Goal: Navigation & Orientation: Find specific page/section

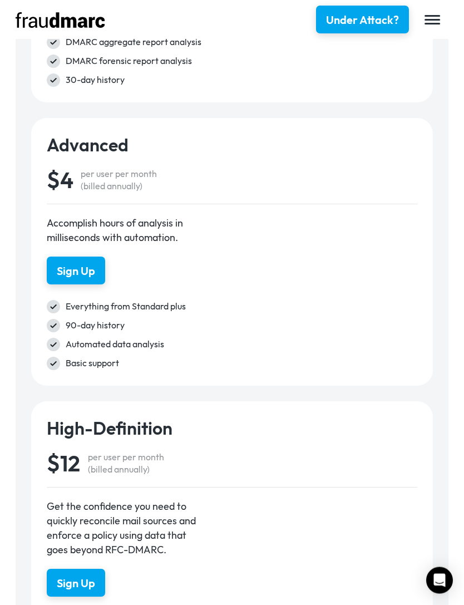
scroll to position [2384, 0]
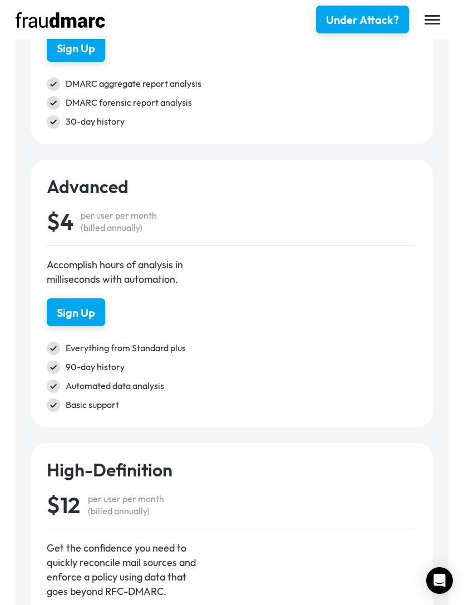
click at [437, 20] on img "menu" at bounding box center [433, 19] width 16 height 9
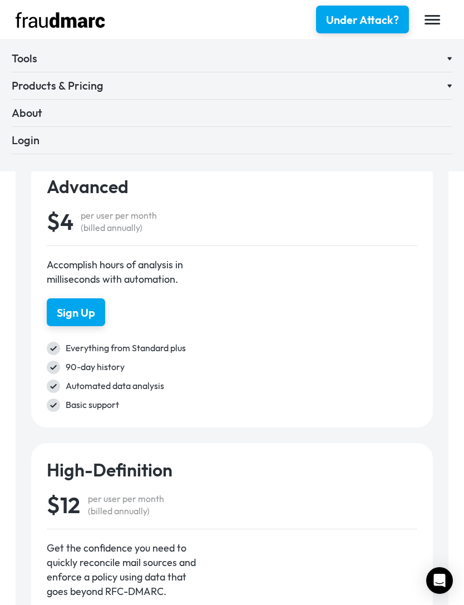
click at [94, 86] on div "Products & Pricing" at bounding box center [228, 86] width 432 height 16
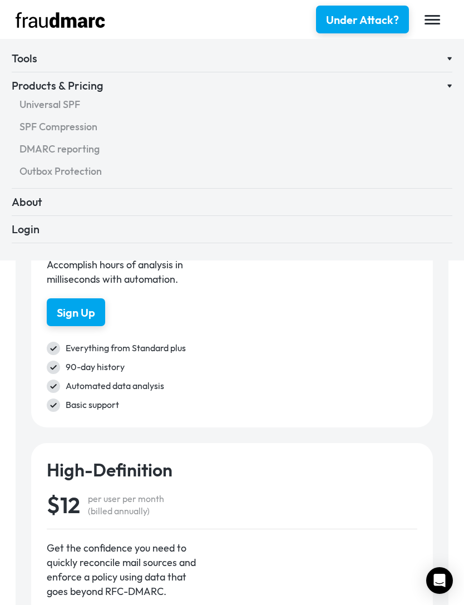
click at [81, 154] on div "DMARC reporting" at bounding box center [231, 149] width 425 height 14
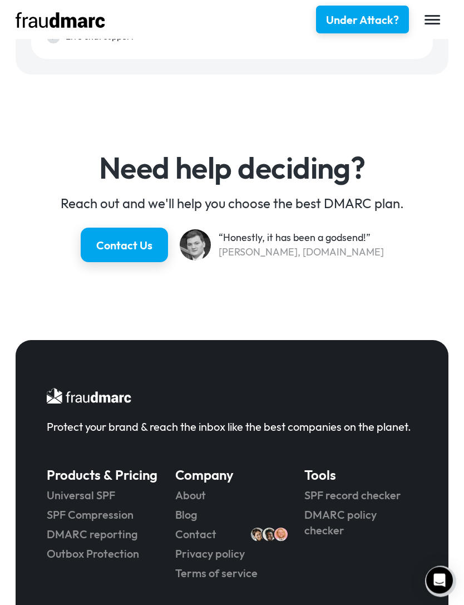
scroll to position [3085, 0]
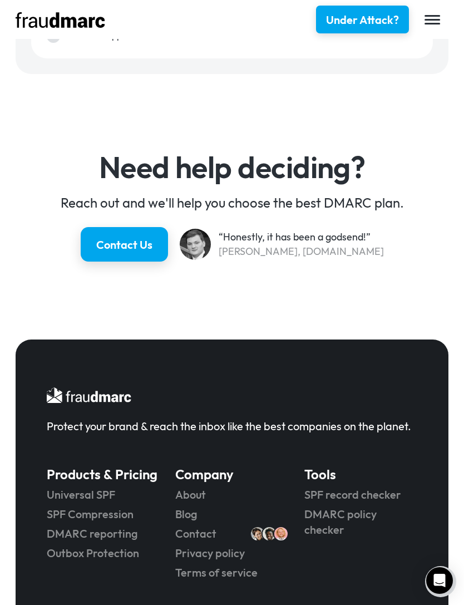
click at [97, 496] on link "Universal SPF" at bounding box center [103, 495] width 113 height 16
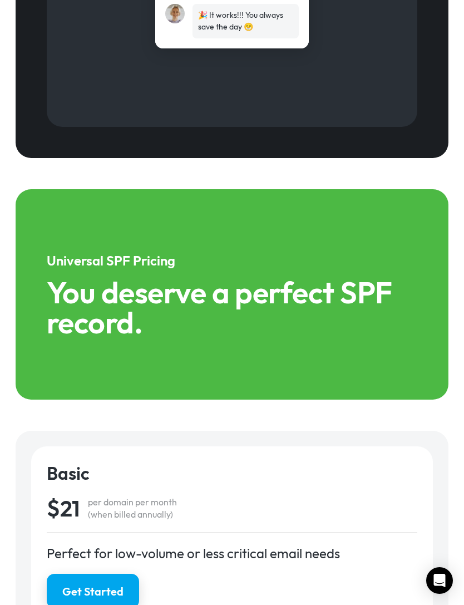
scroll to position [1887, 0]
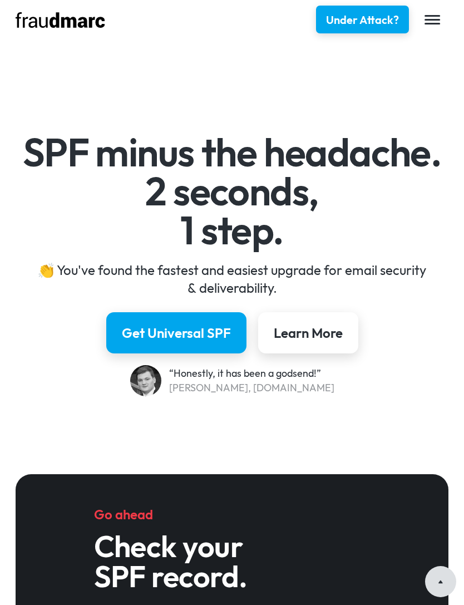
scroll to position [1948, 0]
